Goal: Task Accomplishment & Management: Complete application form

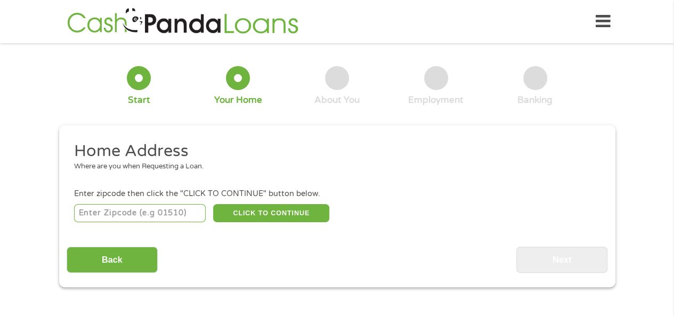
click at [99, 210] on input "number" at bounding box center [140, 213] width 132 height 18
type input "29720"
select select "[US_STATE]"
click at [281, 211] on button "CLICK TO CONTINUE" at bounding box center [271, 213] width 116 height 18
type input "29720"
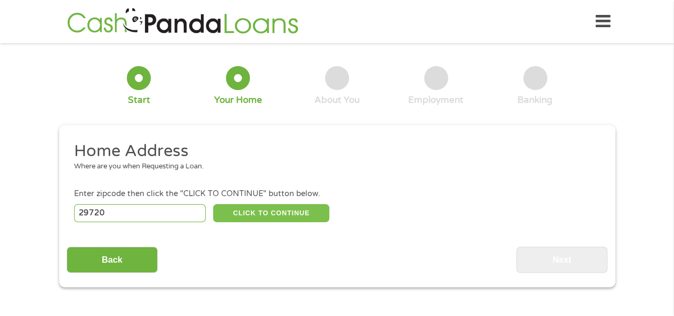
type input "[GEOGRAPHIC_DATA]"
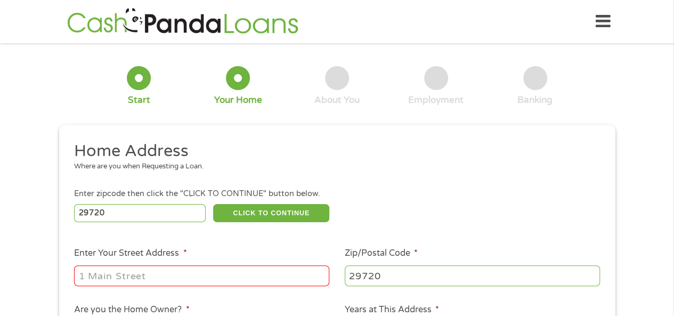
click at [94, 276] on input "Enter Your Street Address *" at bounding box center [201, 275] width 255 height 20
type input "[STREET_ADDRESS]"
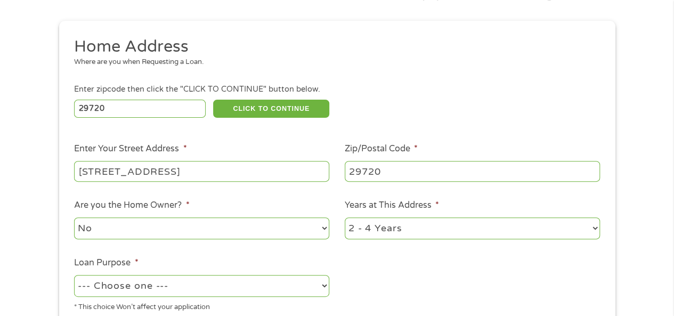
scroll to position [106, 0]
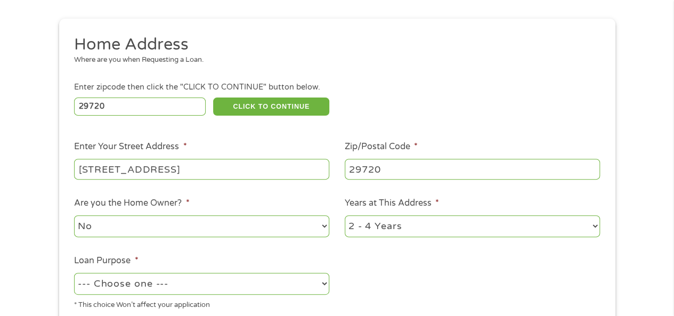
click at [96, 223] on select "No Yes" at bounding box center [201, 226] width 255 height 22
select select "yes"
click at [74, 216] on select "No Yes" at bounding box center [201, 226] width 255 height 22
click at [590, 227] on select "1 Year or less 1 - 2 Years 2 - 4 Years Over 4 Years" at bounding box center [472, 226] width 255 height 22
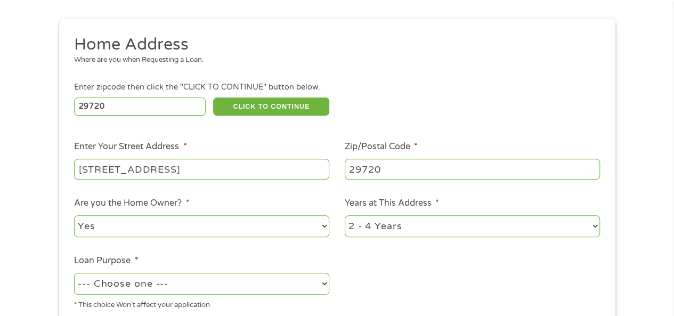
click at [590, 227] on select "1 Year or less 1 - 2 Years 2 - 4 Years Over 4 Years" at bounding box center [472, 226] width 255 height 22
select select "60months"
click at [345, 216] on select "1 Year or less 1 - 2 Years 2 - 4 Years Over 4 Years" at bounding box center [472, 226] width 255 height 22
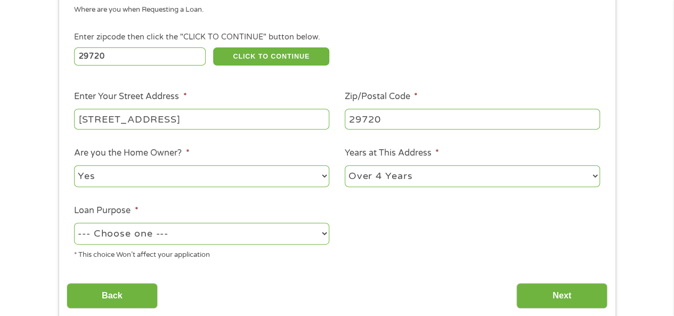
scroll to position [160, 0]
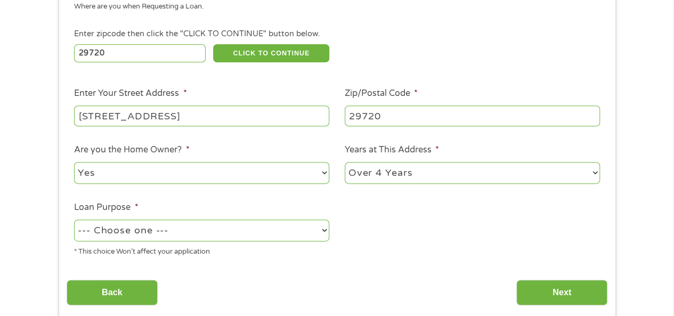
click at [146, 232] on select "--- Choose one --- Pay Bills Debt Consolidation Home Improvement Major Purchase…" at bounding box center [201, 230] width 255 height 22
select select "shorttermcash"
click at [74, 220] on select "--- Choose one --- Pay Bills Debt Consolidation Home Improvement Major Purchase…" at bounding box center [201, 230] width 255 height 22
click at [124, 293] on input "Back" at bounding box center [112, 293] width 91 height 26
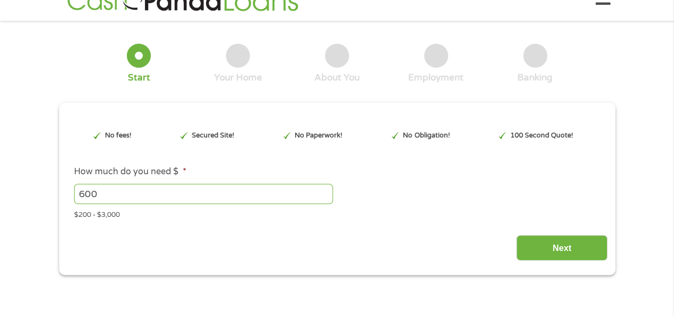
scroll to position [0, 0]
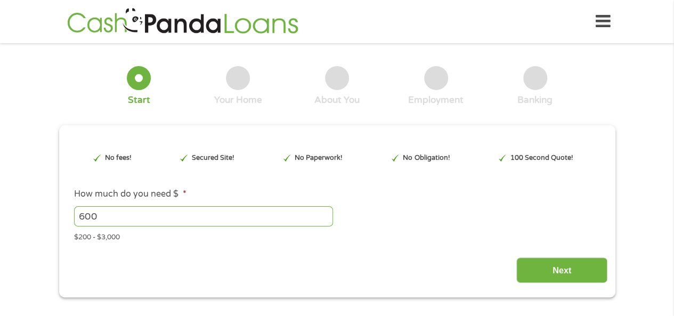
drag, startPoint x: 558, startPoint y: 270, endPoint x: 515, endPoint y: 272, distance: 42.7
click at [555, 270] on input "Next" at bounding box center [561, 270] width 91 height 26
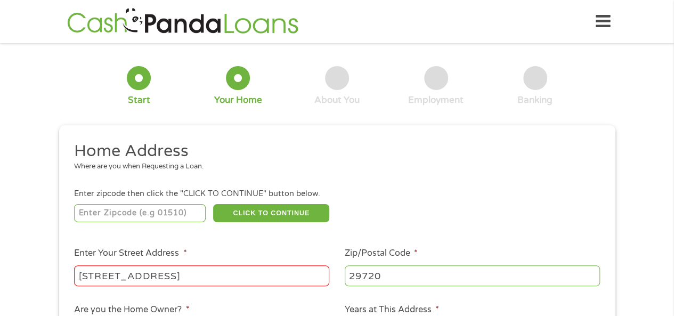
click at [89, 214] on input "number" at bounding box center [140, 213] width 132 height 18
type input "29720"
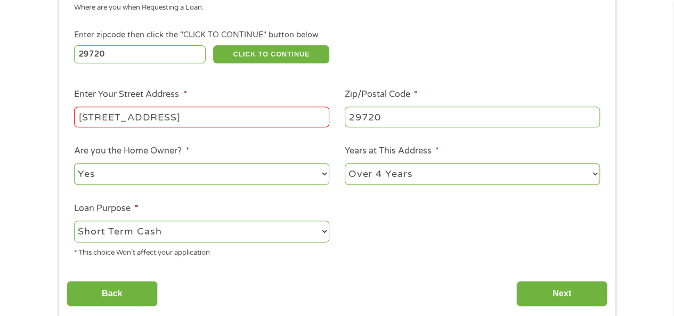
scroll to position [160, 0]
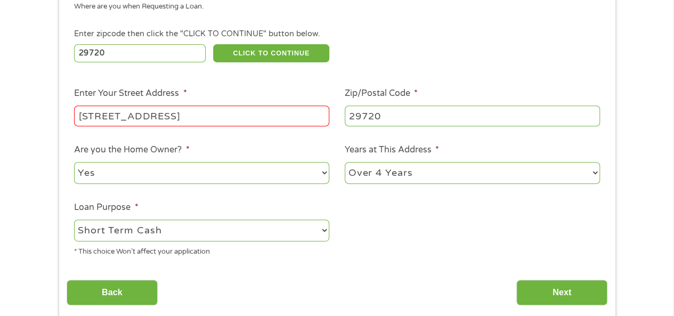
drag, startPoint x: 591, startPoint y: 172, endPoint x: 586, endPoint y: 177, distance: 7.2
click at [591, 174] on select "1 Year or less 1 - 2 Years 2 - 4 Years Over 4 Years" at bounding box center [472, 173] width 255 height 22
click at [345, 162] on select "1 Year or less 1 - 2 Years 2 - 4 Years Over 4 Years" at bounding box center [472, 173] width 255 height 22
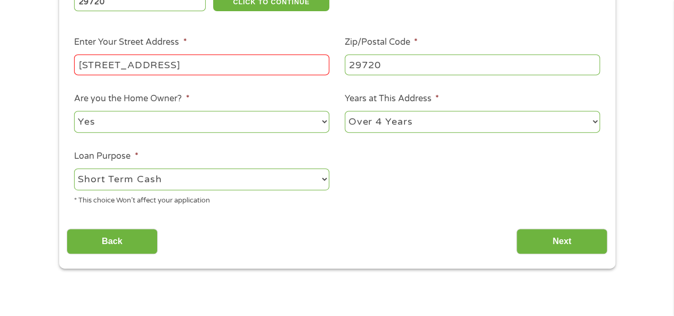
scroll to position [213, 0]
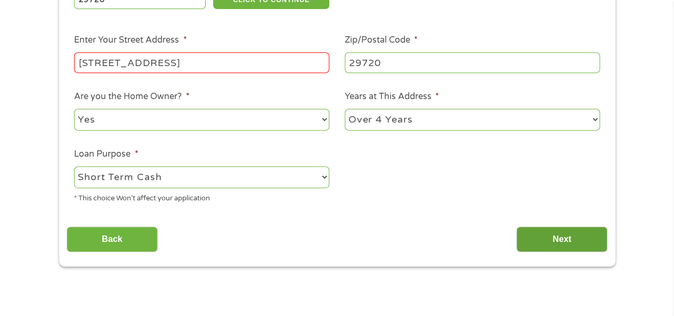
click at [551, 238] on input "Next" at bounding box center [561, 239] width 91 height 26
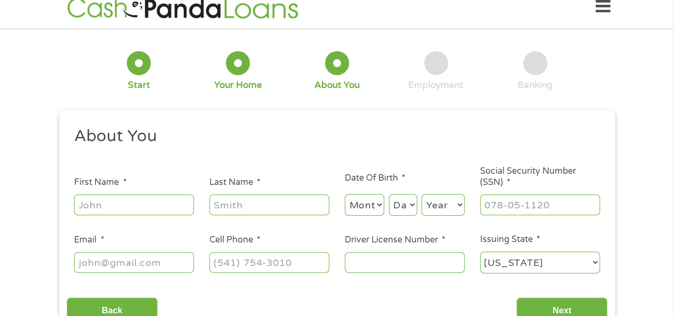
scroll to position [0, 0]
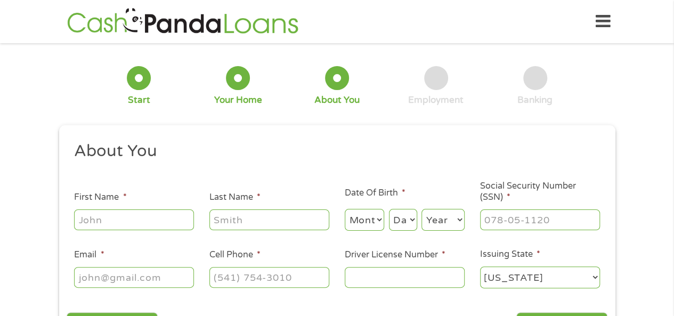
click at [87, 219] on input "First Name *" at bounding box center [134, 219] width 120 height 20
type input "[PERSON_NAME]"
type input "[EMAIL_ADDRESS][PERSON_NAME][DOMAIN_NAME]"
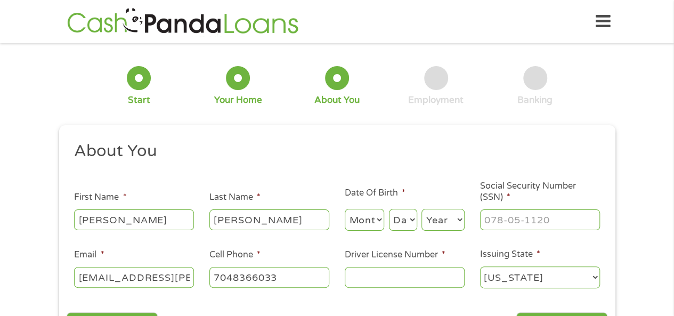
type input "[PHONE_NUMBER]"
click at [362, 221] on select "Month 1 2 3 4 5 6 7 8 9 10 11 12" at bounding box center [365, 220] width 40 height 22
select select "2"
click at [345, 209] on select "Month 1 2 3 4 5 6 7 8 9 10 11 12" at bounding box center [365, 220] width 40 height 22
click at [399, 222] on select "Day 1 2 3 4 5 6 7 8 9 10 11 12 13 14 15 16 17 18 19 20 21 22 23 24 25 26 27 28 …" at bounding box center [403, 220] width 28 height 22
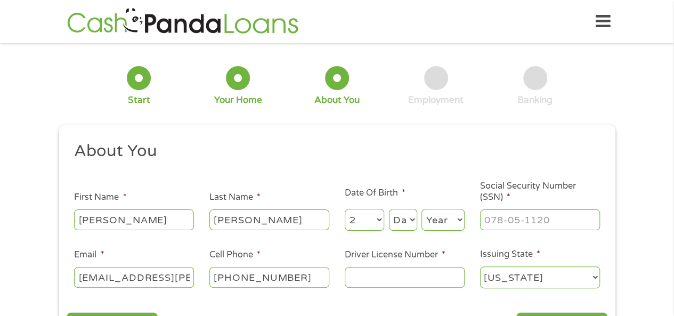
select select "7"
click at [389, 209] on select "Day 1 2 3 4 5 6 7 8 9 10 11 12 13 14 15 16 17 18 19 20 21 22 23 24 25 26 27 28 …" at bounding box center [403, 220] width 28 height 22
click at [444, 225] on select "Year [DATE] 2006 2005 2004 2003 2002 2001 2000 1999 1998 1997 1996 1995 1994 19…" at bounding box center [442, 220] width 43 height 22
select select "1945"
click at [421, 209] on select "Year [DATE] 2006 2005 2004 2003 2002 2001 2000 1999 1998 1997 1996 1995 1994 19…" at bounding box center [442, 220] width 43 height 22
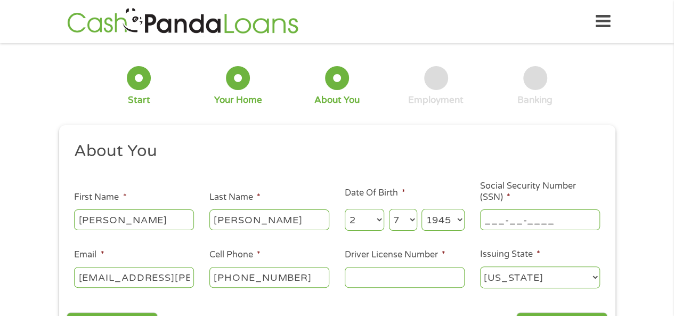
click at [510, 220] on input "___-__-____" at bounding box center [540, 219] width 120 height 20
click at [486, 219] on input "___-__-____" at bounding box center [540, 219] width 120 height 20
type input "241-68-2654"
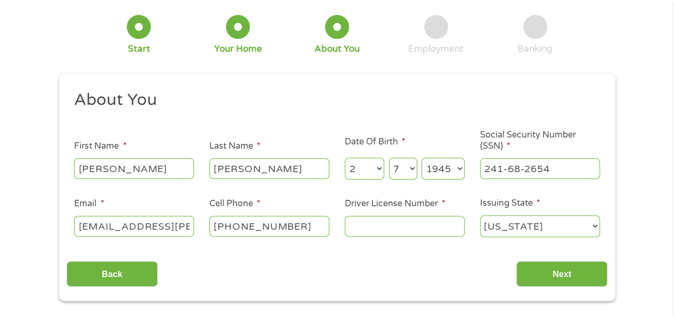
scroll to position [53, 0]
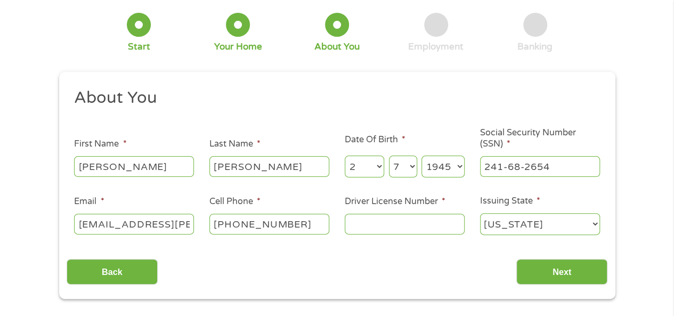
click at [361, 224] on input "Driver License Number *" at bounding box center [405, 224] width 120 height 20
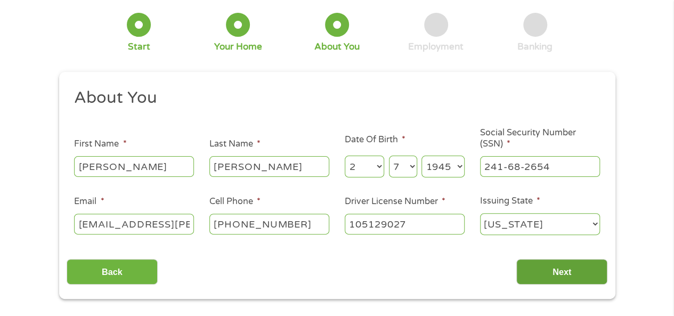
type input "105129027"
click at [562, 274] on input "Next" at bounding box center [561, 272] width 91 height 26
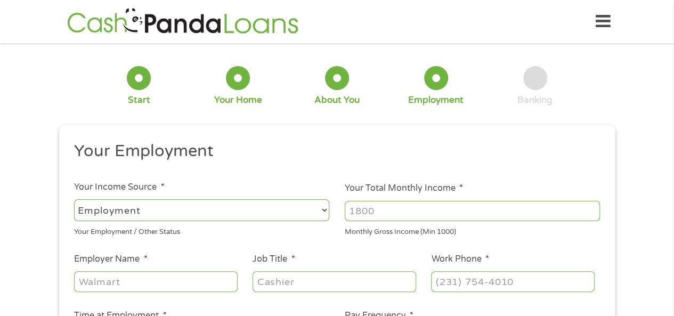
scroll to position [0, 0]
click at [150, 210] on select "--- Choose one --- Employment [DEMOGRAPHIC_DATA] Benefits" at bounding box center [201, 210] width 255 height 22
click at [74, 199] on select "--- Choose one --- Employment [DEMOGRAPHIC_DATA] Benefits" at bounding box center [201, 210] width 255 height 22
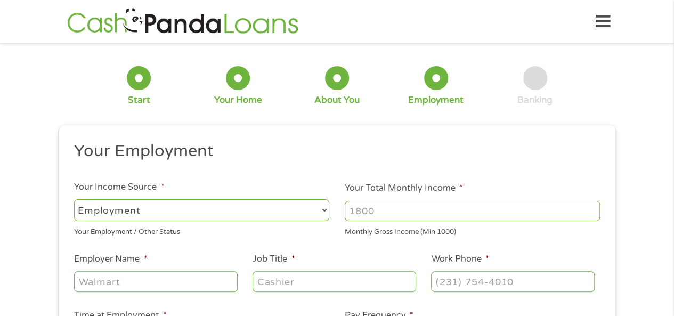
click at [375, 212] on input "Your Total Monthly Income *" at bounding box center [472, 211] width 255 height 20
type input "8000"
click at [105, 281] on input "Employer Name *" at bounding box center [155, 281] width 163 height 20
type input "Katzenstein&Lorance"
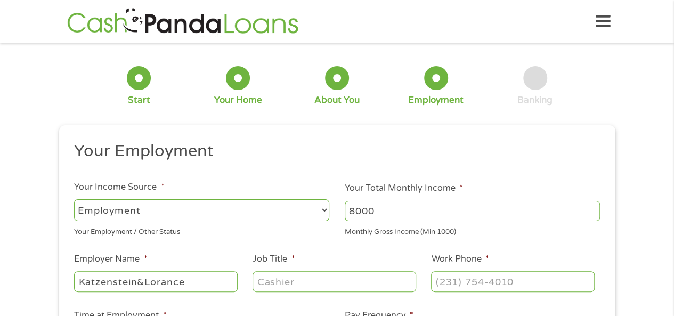
click at [276, 285] on input "Job Title *" at bounding box center [333, 281] width 163 height 20
type input "legal assistant"
click at [448, 281] on input "(___) ___-____" at bounding box center [512, 281] width 163 height 20
type input "[PHONE_NUMBER]"
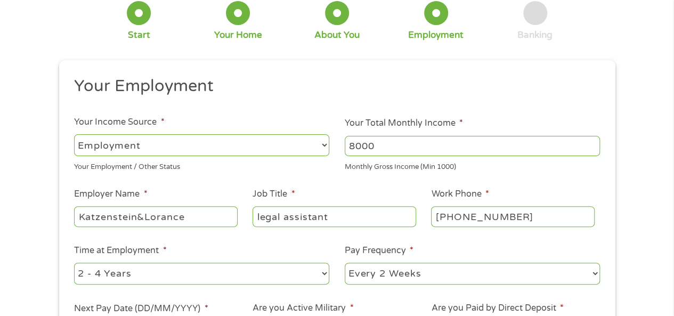
scroll to position [106, 0]
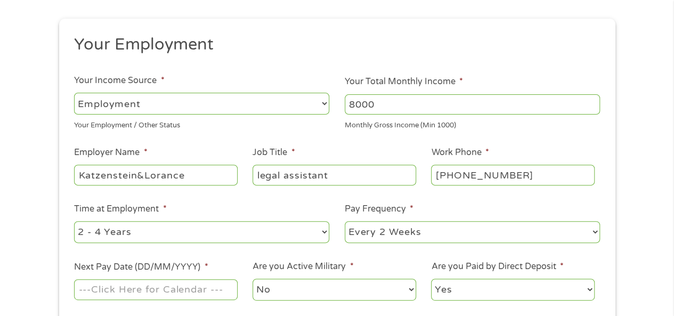
click at [593, 233] on select "--- Choose one --- Every 2 Weeks Every Week Monthly Semi-Monthly" at bounding box center [472, 232] width 255 height 22
select select "weekly"
click at [345, 221] on select "--- Choose one --- Every 2 Weeks Every Week Monthly Semi-Monthly" at bounding box center [472, 232] width 255 height 22
click at [97, 289] on input "Next Pay Date (DD/MM/YYYY) *" at bounding box center [155, 289] width 163 height 20
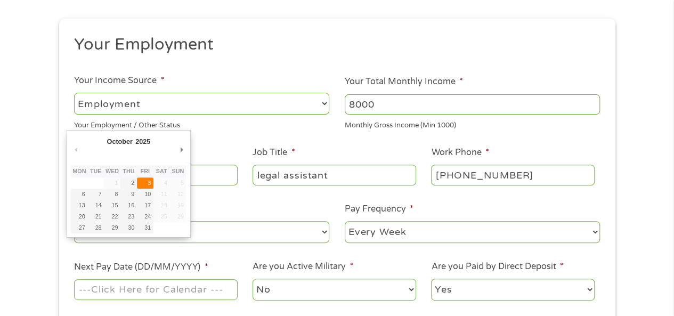
type input "[DATE]"
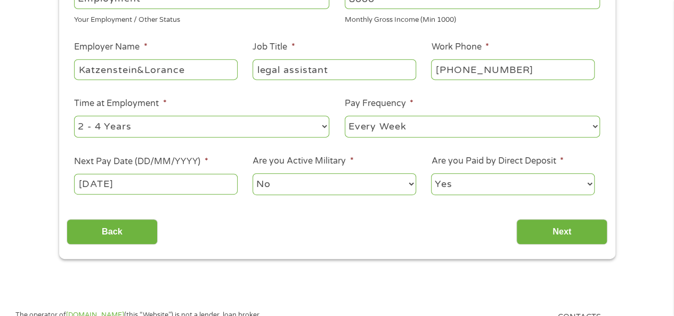
scroll to position [213, 0]
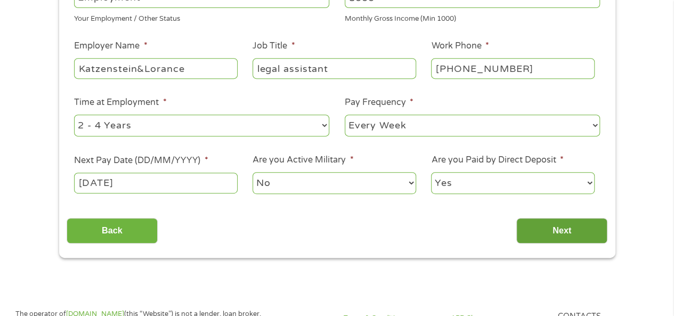
click at [585, 233] on input "Next" at bounding box center [561, 231] width 91 height 26
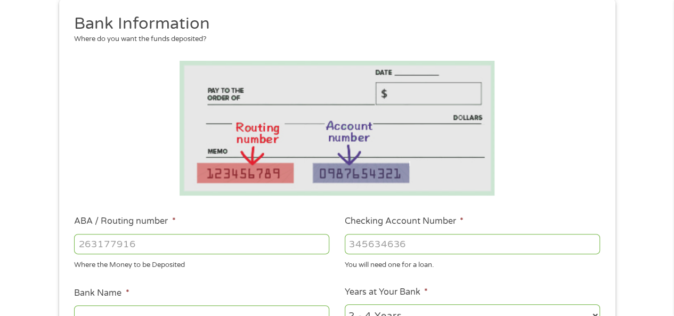
scroll to position [160, 0]
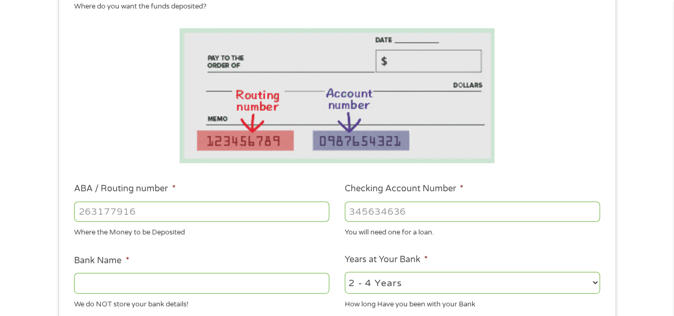
click at [86, 208] on input "ABA / Routing number *" at bounding box center [201, 211] width 255 height 20
type input "053000219"
type input "[PERSON_NAME] FARGO BANK"
type input "053000219"
click at [363, 218] on input "Checking Account Number *" at bounding box center [472, 211] width 255 height 20
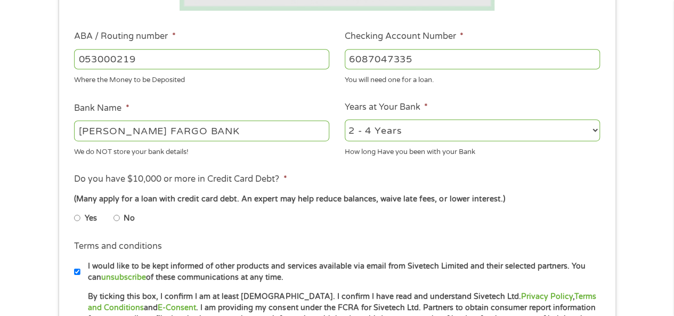
scroll to position [319, 0]
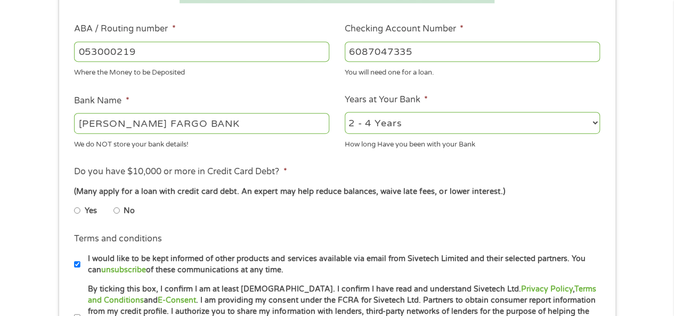
type input "6087047335"
click at [116, 211] on input "No" at bounding box center [116, 210] width 6 height 17
radio input "true"
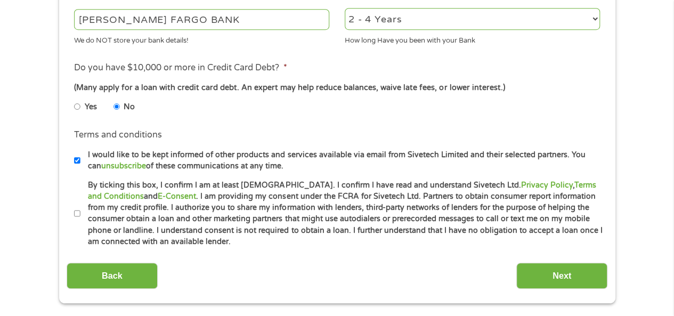
scroll to position [426, 0]
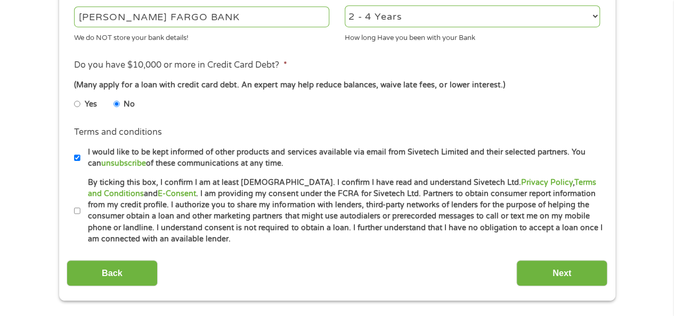
click at [77, 209] on input "By ticking this box, I confirm I am at least [DEMOGRAPHIC_DATA]. I confirm I ha…" at bounding box center [77, 210] width 6 height 17
checkbox input "true"
click at [538, 269] on input "Next" at bounding box center [561, 273] width 91 height 26
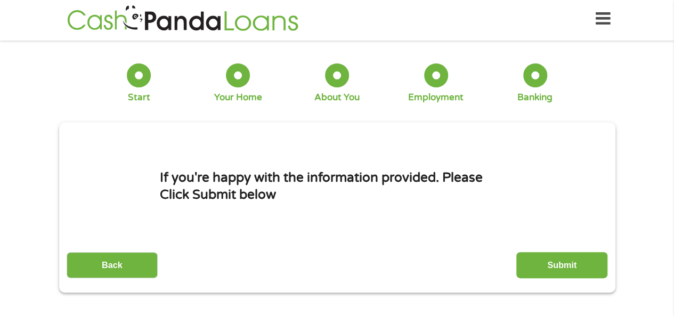
scroll to position [0, 0]
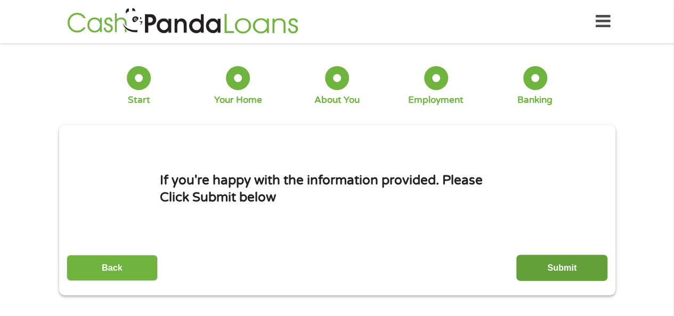
click at [551, 262] on input "Submit" at bounding box center [561, 268] width 91 height 26
